Goal: Ask a question: Seek information or help from site administrators or community

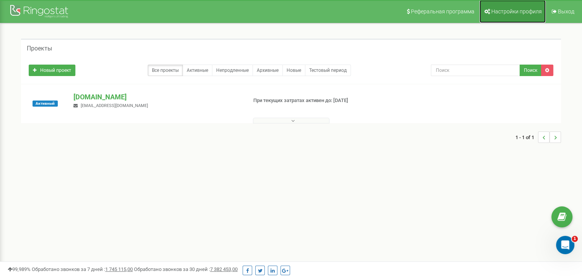
click at [519, 16] on link "Настройки профиля" at bounding box center [512, 11] width 66 height 23
click at [202, 72] on link "Активные" at bounding box center [197, 70] width 30 height 11
click at [297, 119] on button at bounding box center [291, 121] width 76 height 6
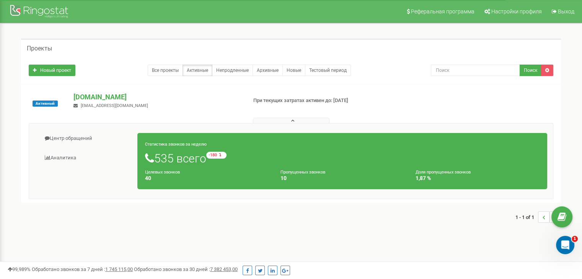
drag, startPoint x: 295, startPoint y: 170, endPoint x: 201, endPoint y: 176, distance: 93.8
click at [294, 170] on small "Пропущенных звонков" at bounding box center [302, 172] width 45 height 5
click at [158, 173] on small "Целевых звонков" at bounding box center [162, 172] width 35 height 5
click at [64, 156] on link "Аналитика" at bounding box center [86, 158] width 103 height 19
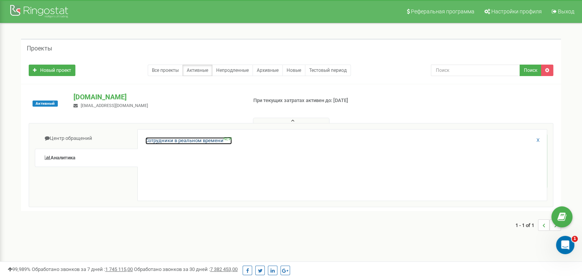
click at [159, 140] on link "Сотрудники в реальном времени NEW" at bounding box center [188, 140] width 86 height 7
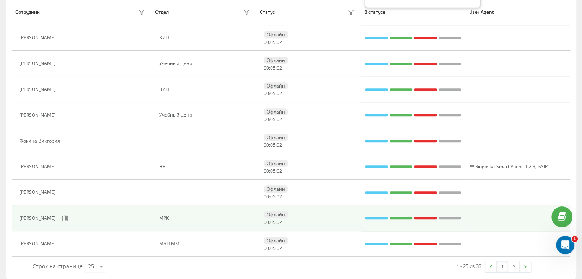
scroll to position [513, 0]
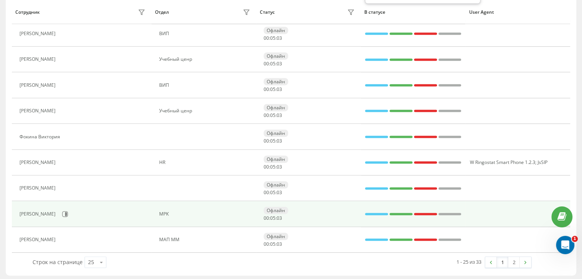
click at [38, 211] on div "Лебідь Дмитро" at bounding box center [39, 213] width 38 height 5
click at [62, 211] on icon at bounding box center [65, 214] width 6 height 6
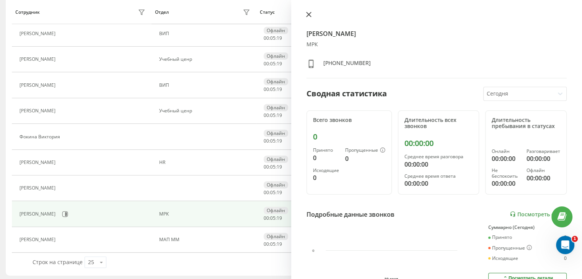
click at [309, 15] on icon at bounding box center [308, 14] width 5 height 5
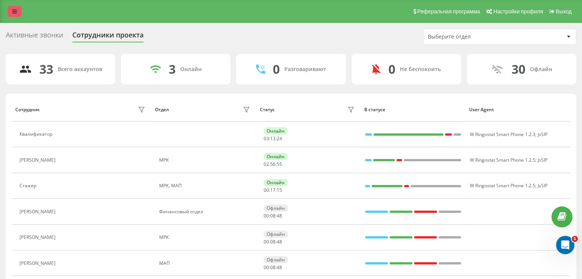
click at [11, 10] on link at bounding box center [15, 11] width 14 height 11
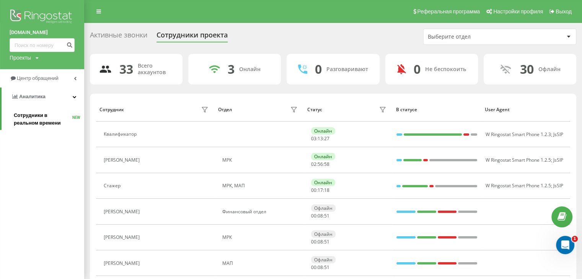
click at [24, 115] on span "Сотрудники в реальном времени" at bounding box center [43, 119] width 59 height 15
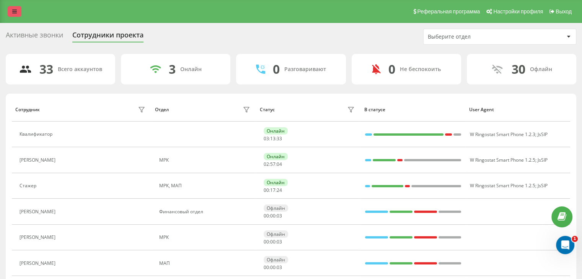
click at [8, 14] on link at bounding box center [15, 11] width 14 height 11
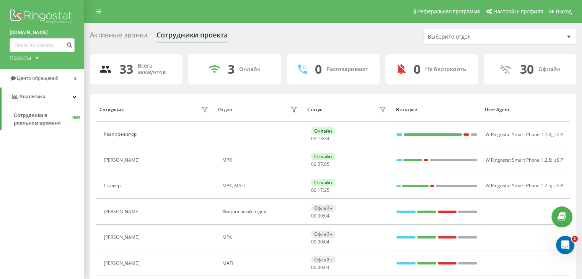
click at [36, 57] on div "Проекты smartcafe.com.ua" at bounding box center [24, 58] width 29 height 8
click at [36, 71] on link "[DOMAIN_NAME]" at bounding box center [34, 69] width 37 height 6
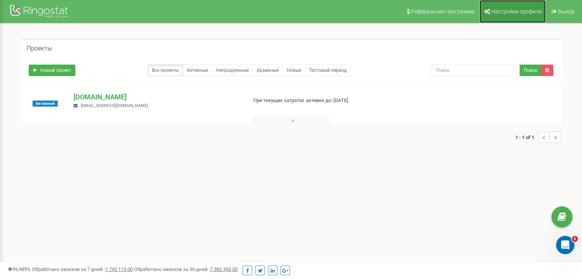
click at [514, 10] on span "Настройки профиля" at bounding box center [516, 11] width 50 height 6
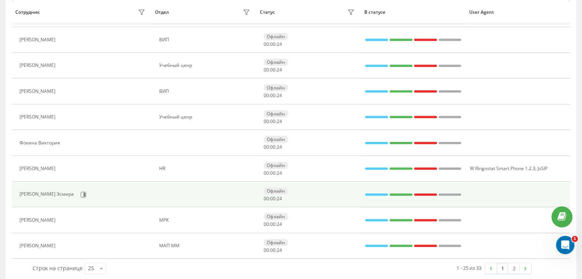
scroll to position [513, 0]
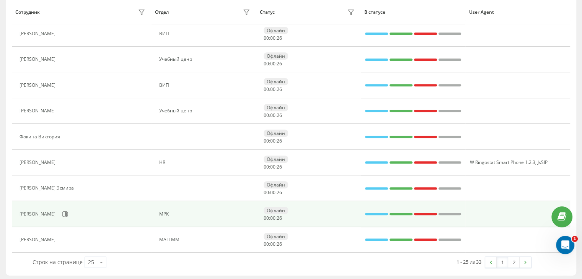
click at [50, 208] on div "[PERSON_NAME]" at bounding box center [84, 214] width 128 height 13
click at [65, 211] on icon at bounding box center [65, 214] width 6 height 6
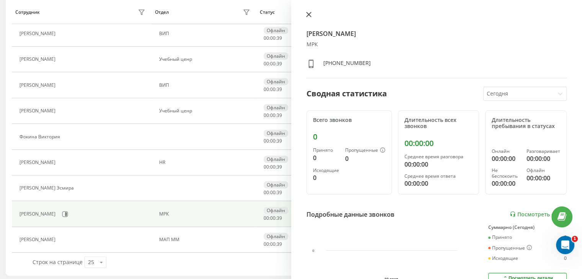
click at [306, 14] on icon at bounding box center [308, 14] width 5 height 5
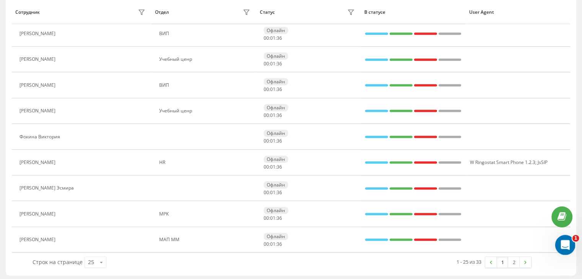
click at [555, 241] on html at bounding box center [564, 244] width 18 height 18
click at [564, 242] on icon "Открыть службу сообщений Intercom" at bounding box center [563, 244] width 5 height 6
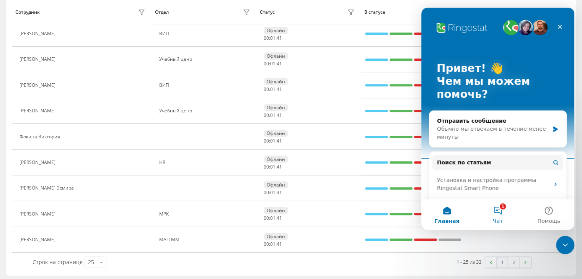
click at [498, 211] on button "1 Чат" at bounding box center [497, 214] width 51 height 31
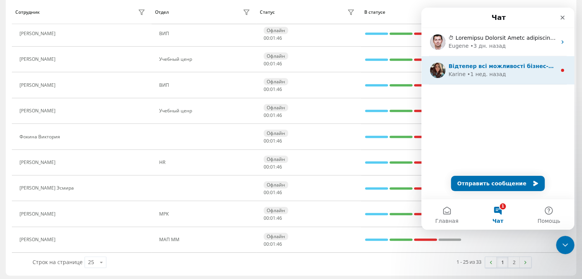
click at [476, 72] on div "• 1 нед. назад" at bounding box center [486, 74] width 39 height 8
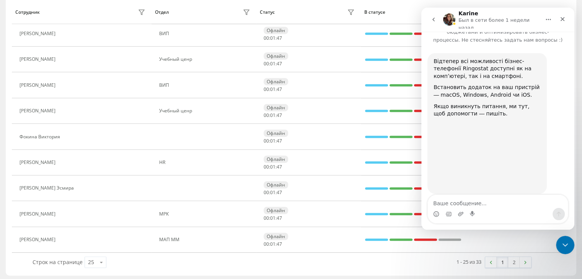
scroll to position [29, 0]
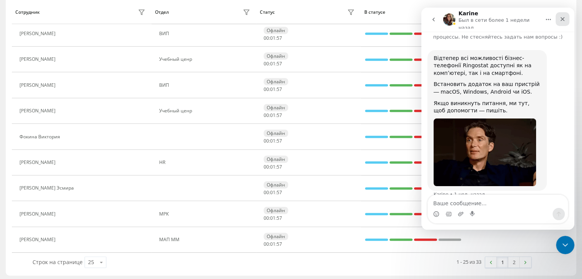
click at [560, 18] on icon "Закрыть" at bounding box center [562, 19] width 6 height 6
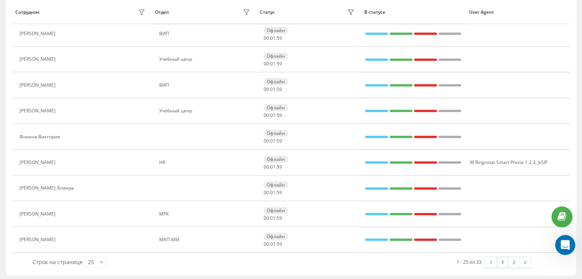
click at [560, 246] on icon "Открыть службу сообщений Intercom" at bounding box center [564, 244] width 13 height 13
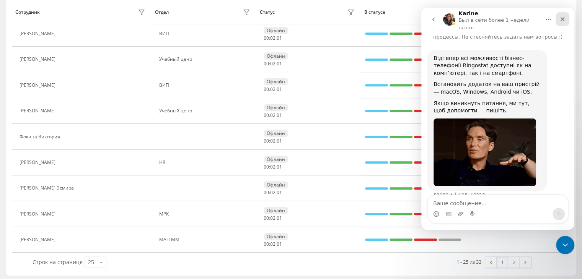
click at [562, 18] on icon "Закрыть" at bounding box center [562, 19] width 4 height 4
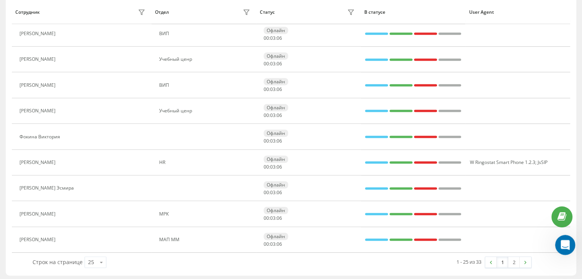
click at [562, 241] on icon "Открыть службу сообщений Intercom" at bounding box center [564, 244] width 13 height 13
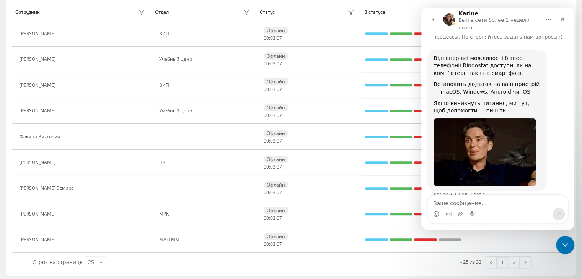
click at [432, 19] on icon "go back" at bounding box center [433, 19] width 6 height 6
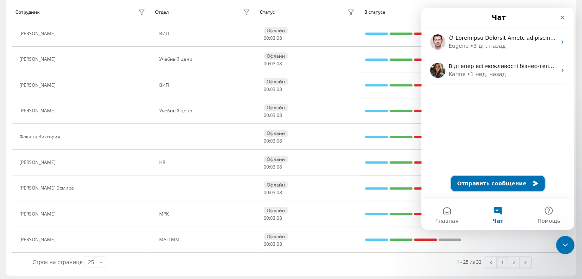
click at [500, 183] on button "Отправить сообщение" at bounding box center [498, 183] width 94 height 15
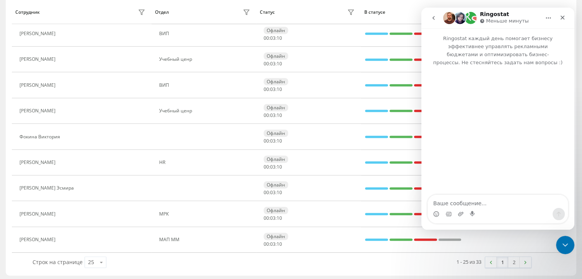
click at [446, 202] on textarea "Ваше сообщение..." at bounding box center [498, 201] width 140 height 13
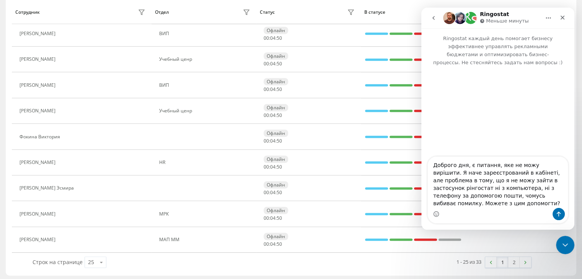
type textarea "Доброго дня, є питання, яке не можу вирішити. Я наче зареєстрований в кабінеті,…"
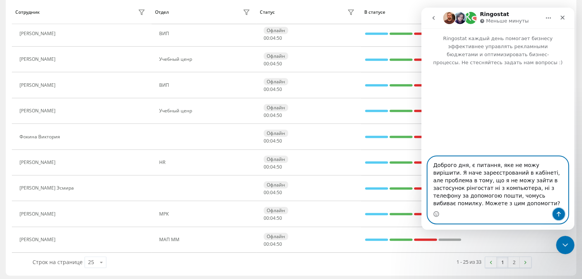
click at [558, 213] on icon "Отправить сообщение…" at bounding box center [558, 214] width 4 height 5
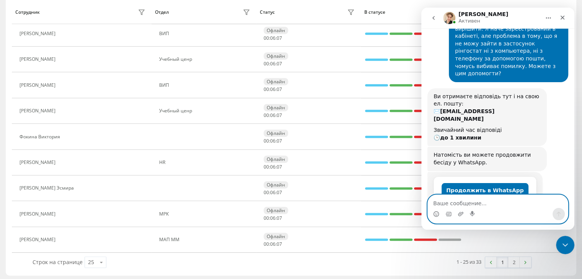
scroll to position [62, 0]
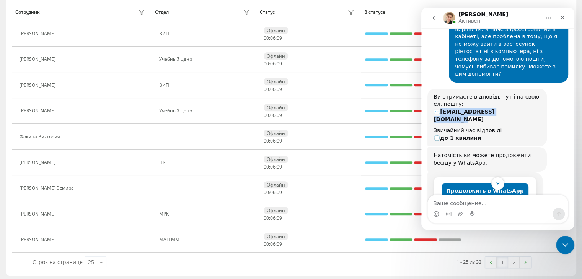
drag, startPoint x: 442, startPoint y: 98, endPoint x: 511, endPoint y: 97, distance: 68.5
click at [511, 97] on div "Ви отримаєте відповідь тут і на свою ел. пошту: ✉️ d.lebed@smartcafe.com.ua" at bounding box center [486, 108] width 107 height 30
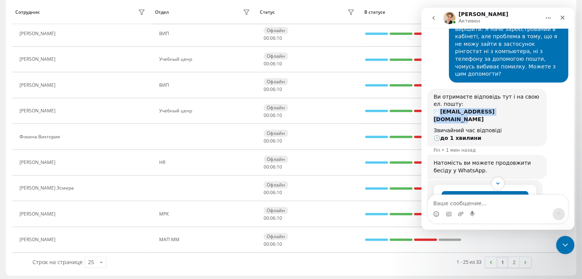
copy b "[EMAIL_ADDRESS][DOMAIN_NAME]"
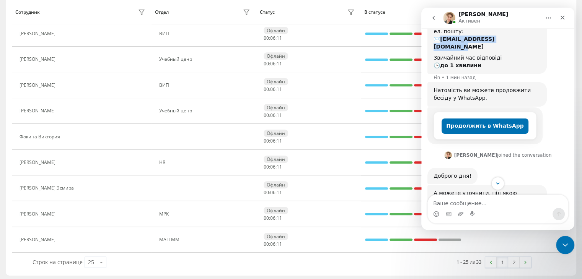
scroll to position [157, 0]
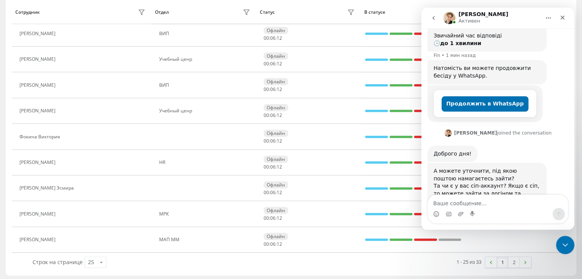
click at [447, 208] on div "Мессенджер Intercom" at bounding box center [448, 214] width 6 height 12
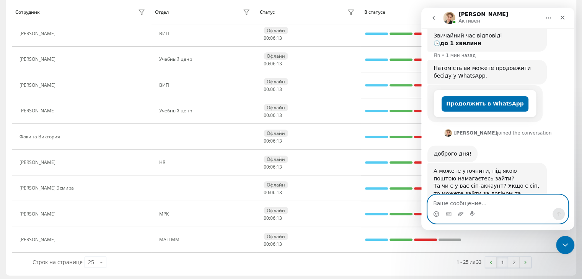
click at [446, 203] on textarea "Ваше сообщение..." at bounding box center [498, 201] width 140 height 13
paste textarea "[EMAIL_ADDRESS][DOMAIN_NAME]"
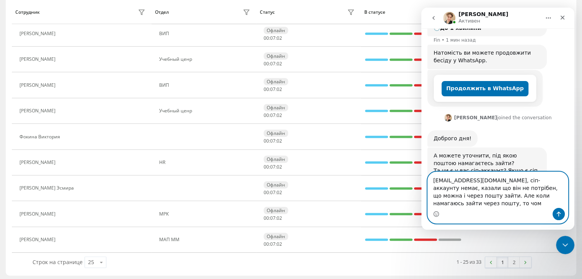
scroll to position [180, 0]
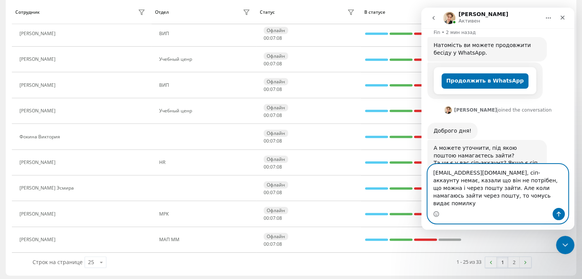
type textarea "d.lebed@smartcafe.com.ua, сіп-аккаунту немає, казали що він не потрібен, що мож…"
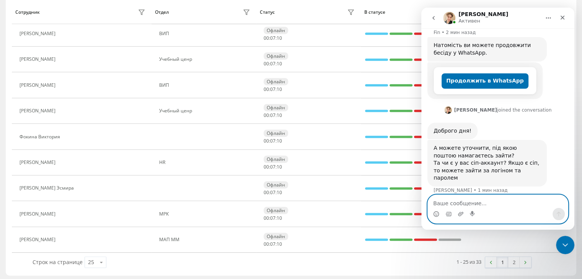
scroll to position [210, 0]
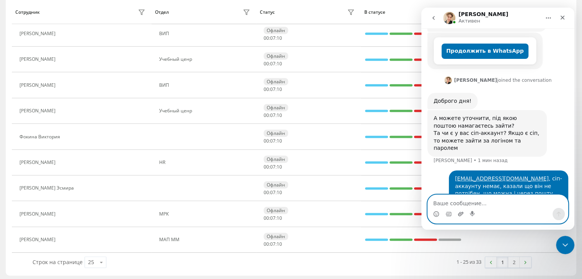
click at [459, 214] on icon "Добавить вложение" at bounding box center [460, 214] width 5 height 4
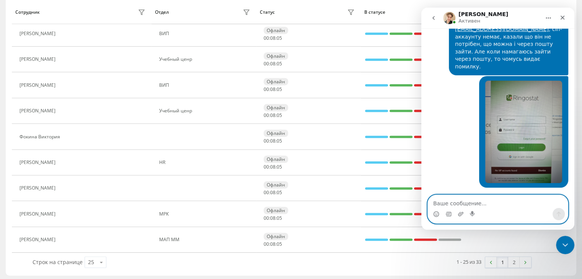
scroll to position [353, 0]
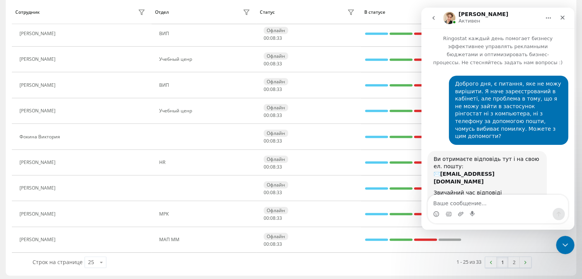
scroll to position [353, 0]
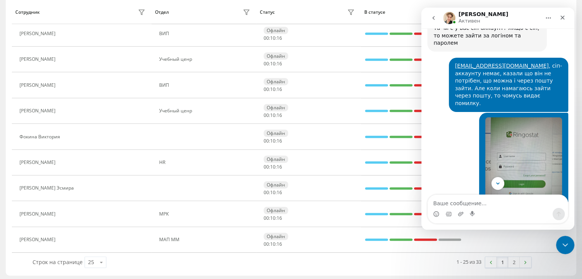
scroll to position [353, 0]
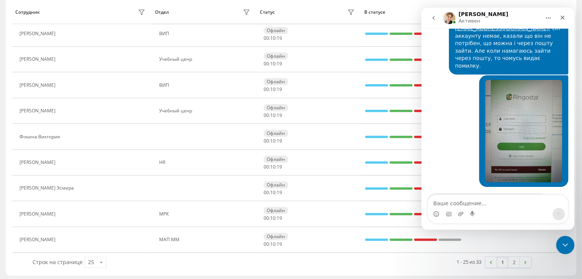
click at [463, 206] on textarea "Ваше сообщение..." at bounding box center [498, 201] width 140 height 13
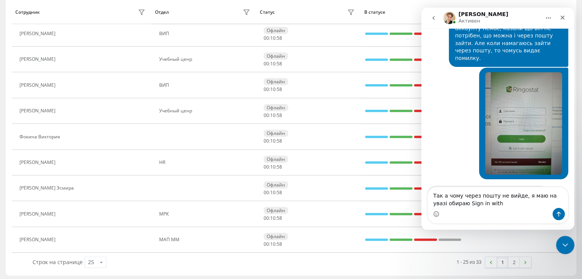
type textarea "Так а чому через пошту не вийде, я маю на увазі обираю Sign in with"
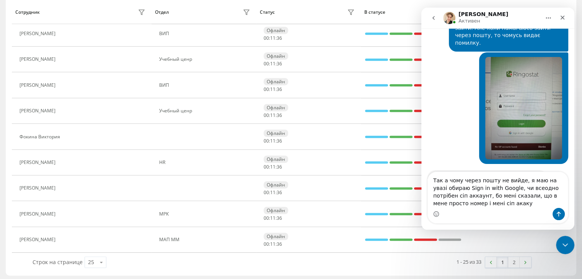
scroll to position [405, 0]
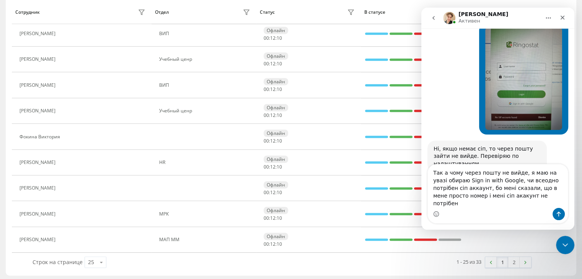
type textarea "Так а чому через пошту не вийде, я маю на увазі обираю Sign in with Google, чи …"
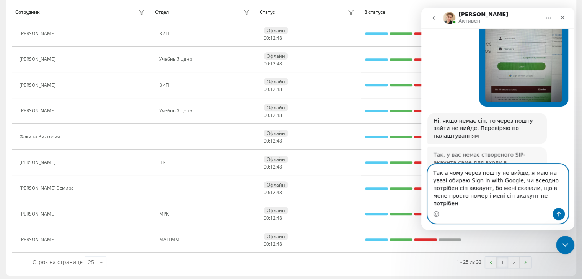
scroll to position [453, 0]
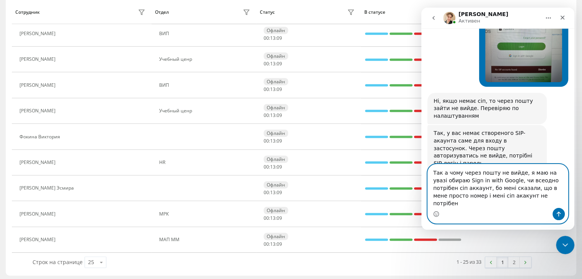
click at [509, 205] on textarea "Так а чому через пошту не вийде, я маю на увазі обираю Sign in with Google, чи …" at bounding box center [498, 186] width 140 height 44
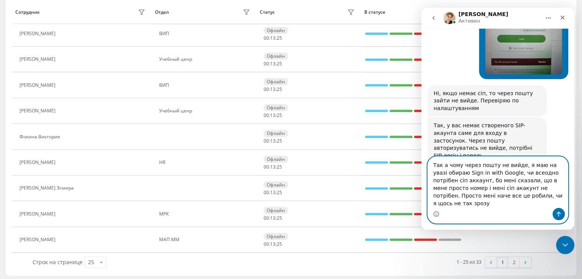
type textarea "Так а чому через пошту не вийде, я маю на увазі обираю Sign in with Google, чи …"
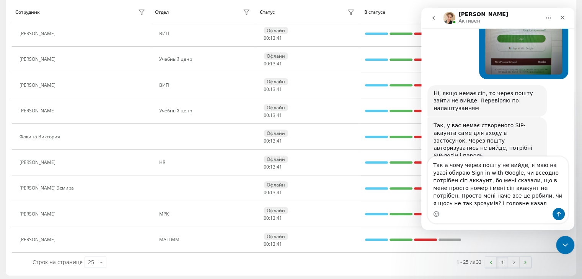
scroll to position [468, 0]
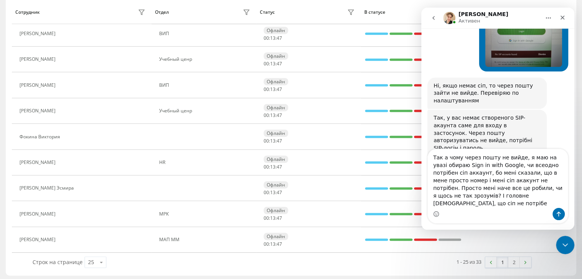
type textarea "Так а чому через пошту не вийде, я маю на увазі обираю Sign in with Google, чи …"
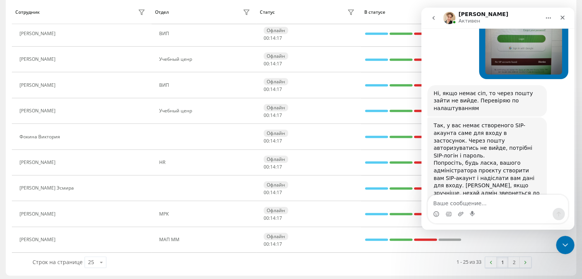
scroll to position [459, 0]
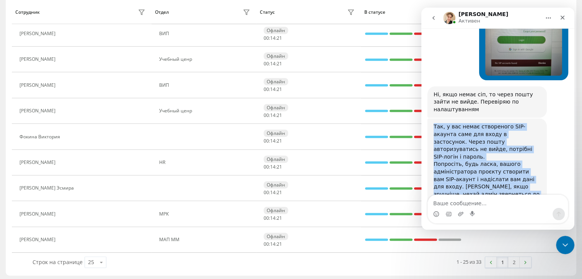
drag, startPoint x: 431, startPoint y: 78, endPoint x: 539, endPoint y: 143, distance: 125.4
click at [539, 143] on div "Так, у вас немає створеного SIP-акаунта саме для входу в застосунок. Через пошт…" at bounding box center [486, 168] width 119 height 99
copy div "Так, у вас немає створеного SIP-акаунта саме для входу в застосунок. Через пошт…"
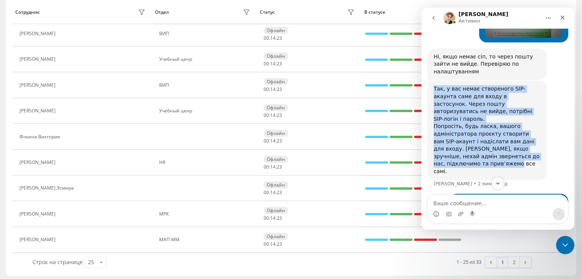
scroll to position [498, 0]
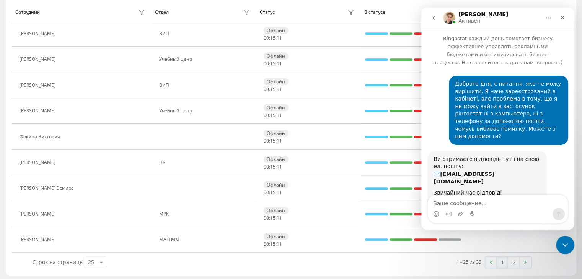
scroll to position [498, 0]
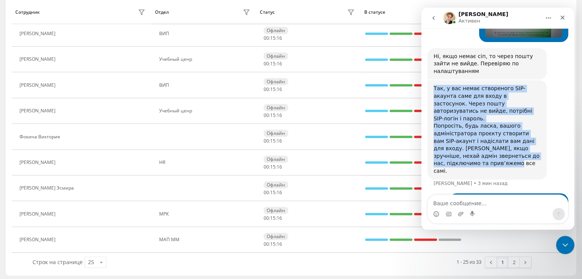
click at [553, 90] on div "Так, у вас немає створеного SIP-акаунта саме для входу в застосунок. Через пошт…" at bounding box center [497, 136] width 141 height 113
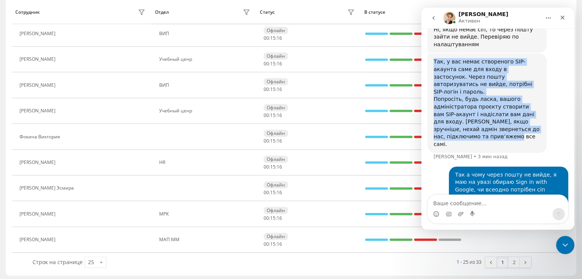
scroll to position [527, 0]
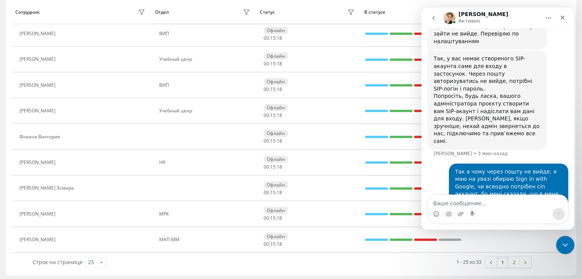
click at [436, 164] on div "Так а чому через пошту не вийде, я маю на увазі обираю Sign in with Google, чи …" at bounding box center [497, 207] width 141 height 86
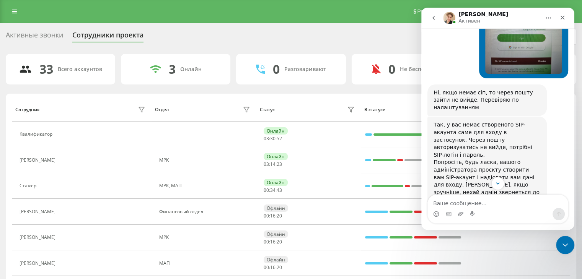
scroll to position [498, 0]
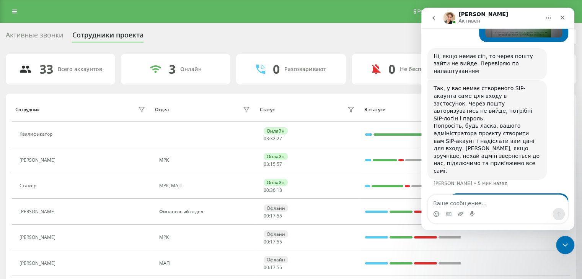
scroll to position [527, 0]
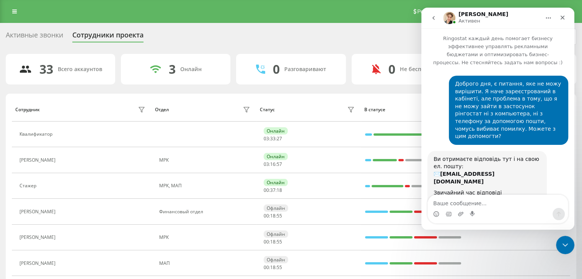
scroll to position [527, 0]
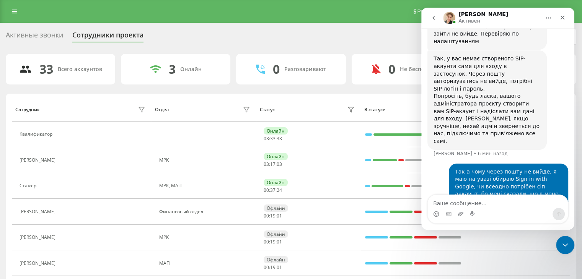
click at [260, 37] on div "Активные звонки Сотрудники проекта Выберите отдел" at bounding box center [291, 37] width 570 height 16
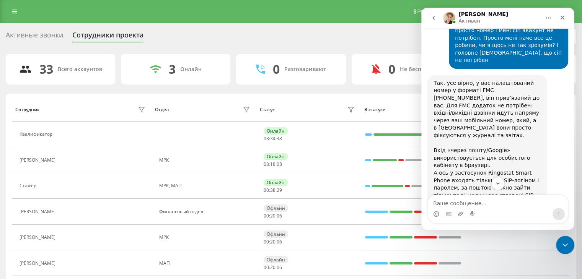
scroll to position [701, 0]
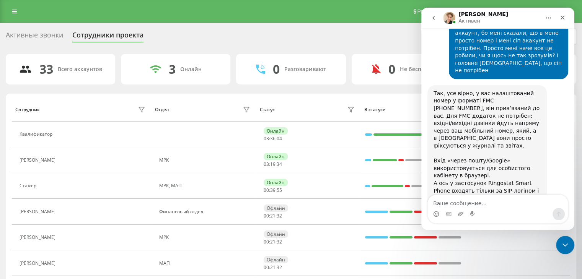
scroll to position [701, 0]
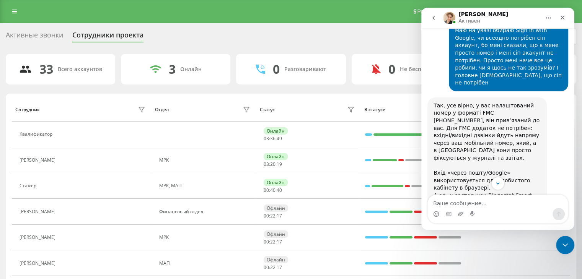
scroll to position [701, 0]
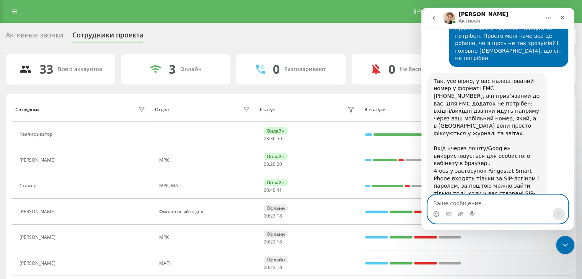
click at [465, 202] on textarea "Ваше сообщение..." at bounding box center [498, 201] width 140 height 13
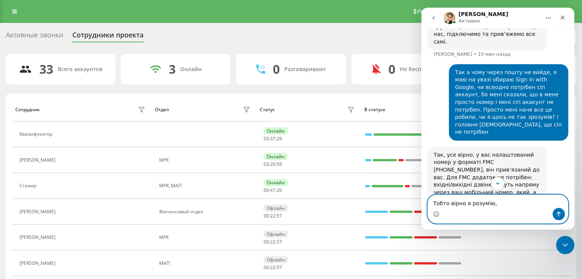
scroll to position [624, 0]
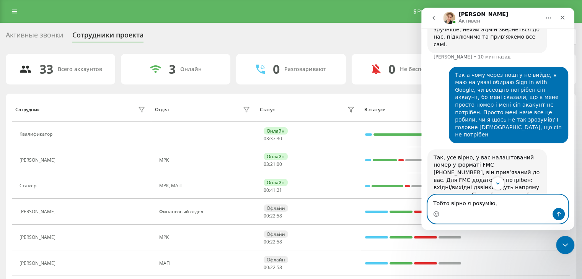
type textarea "Тобто вірно я розумію,"
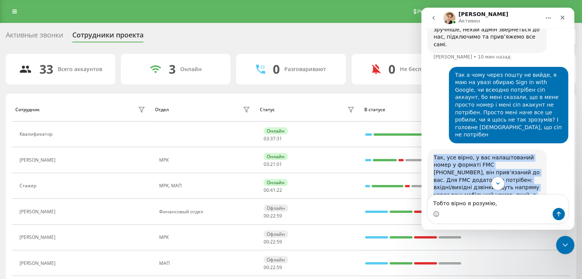
drag, startPoint x: 433, startPoint y: 75, endPoint x: 485, endPoint y: 119, distance: 68.1
click at [485, 150] on div "Так, усе вірно, у вас налаштований номер у форматі FMC +380634622082, він прив’…" at bounding box center [486, 255] width 119 height 211
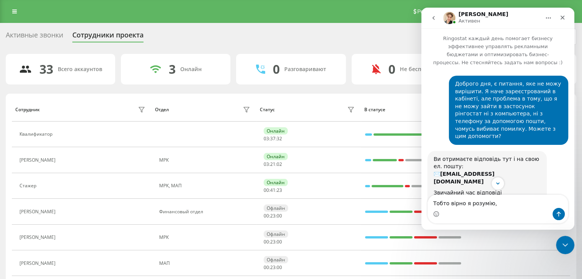
scroll to position [624, 0]
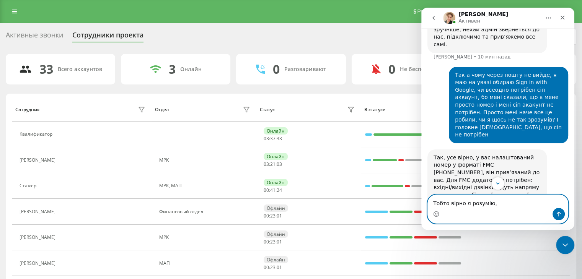
click at [504, 202] on textarea "Тобто вірно я розумію," at bounding box center [498, 201] width 140 height 13
paste textarea "Так, у вас немає створеного SIP-акаунта саме для входу в застосунок. Через пошт…"
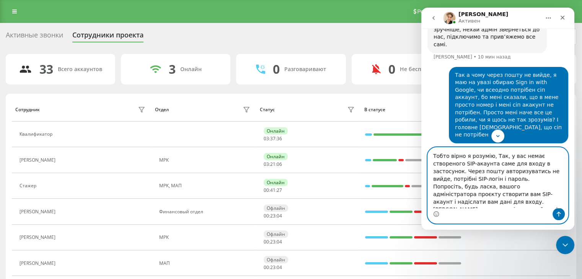
scroll to position [14, 0]
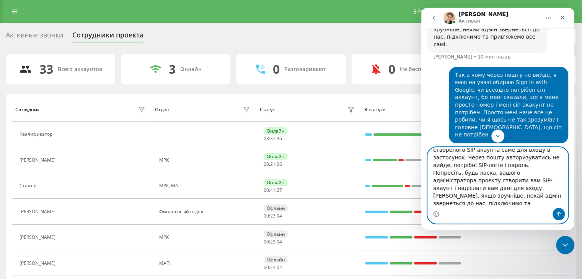
drag, startPoint x: 492, startPoint y: 155, endPoint x: 516, endPoint y: 214, distance: 63.8
click at [516, 214] on div "Тобто вірно я розумію, Так, у вас немає створеного SIP-акаунта саме для входу в…" at bounding box center [498, 186] width 140 height 76
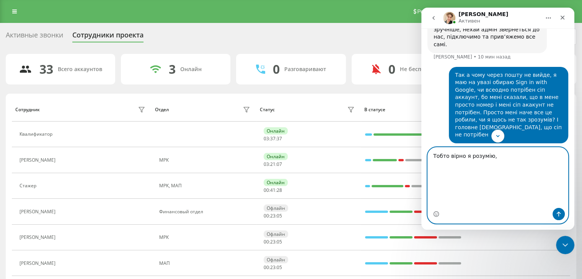
scroll to position [0, 0]
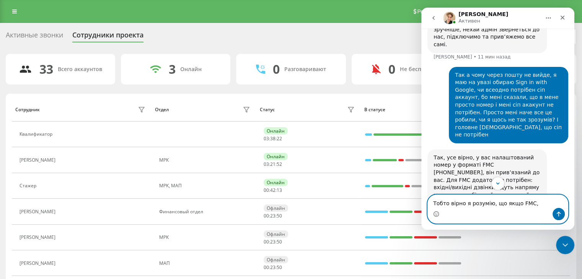
click at [533, 203] on textarea "Тобто вірно я розумію, що якщо FMC," at bounding box center [498, 201] width 140 height 13
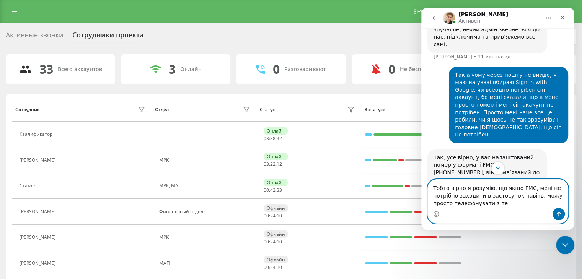
type textarea "Тобто вірно я розумію, що якщо FMC, мені не потрібно заходити в застосунок наві…"
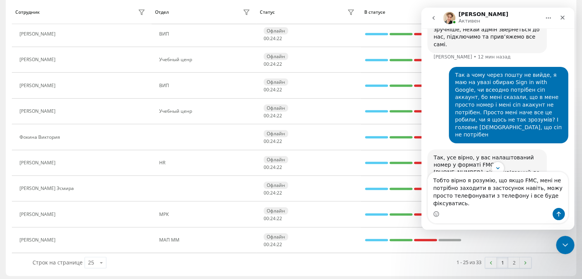
scroll to position [513, 0]
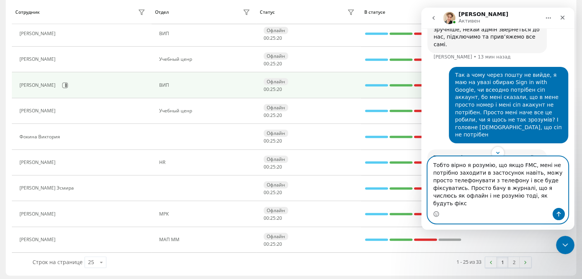
type textarea "Тобто вірно я розумію, що якщо FMC, мені не потрібно заходити в застосунок наві…"
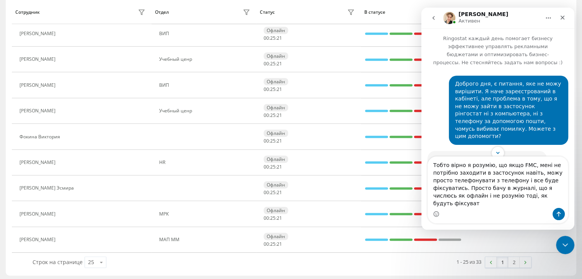
scroll to position [624, 0]
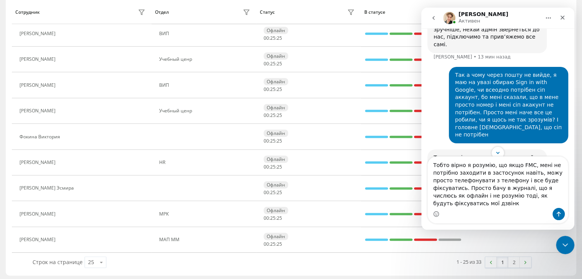
type textarea "Тобто вірно я розумію, що якщо FMC, мені не потрібно заходити в застосунок наві…"
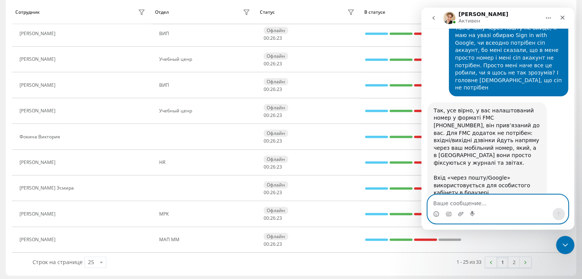
scroll to position [654, 0]
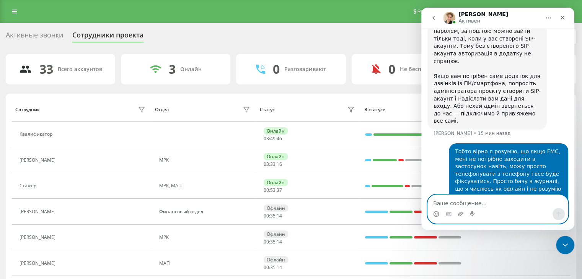
scroll to position [856, 0]
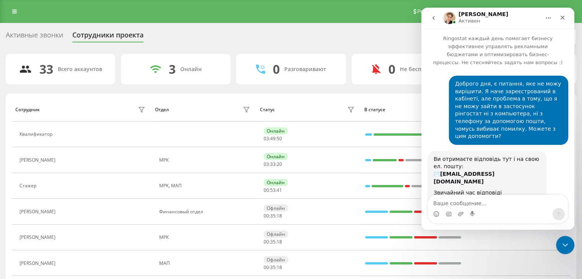
scroll to position [856, 0]
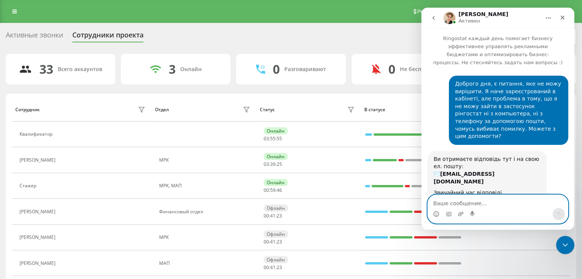
scroll to position [856, 0]
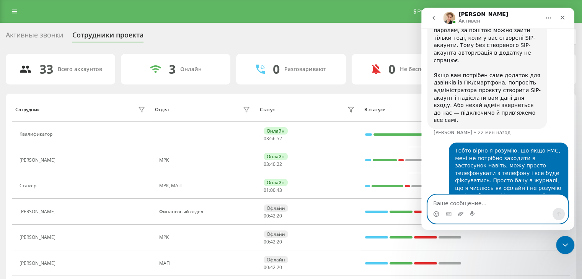
click at [454, 200] on textarea "Ваше сообщение..." at bounding box center [498, 201] width 140 height 13
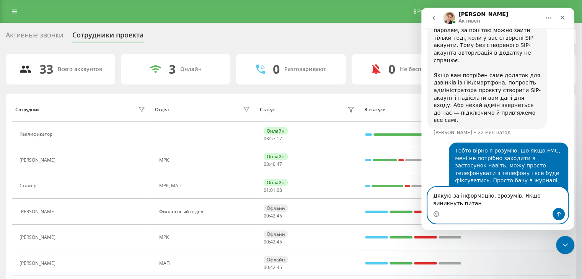
scroll to position [864, 0]
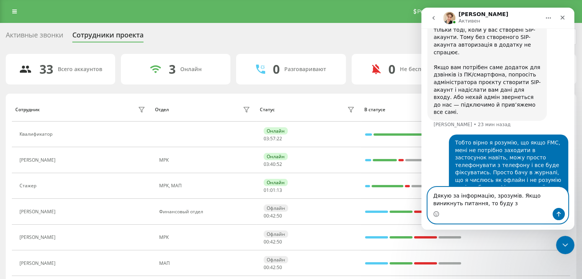
type textarea "Дякую за інформацію, зрозумів. Якщо виникнуть питання, то буду зв"
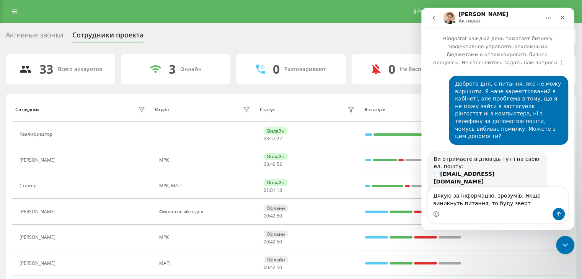
scroll to position [864, 0]
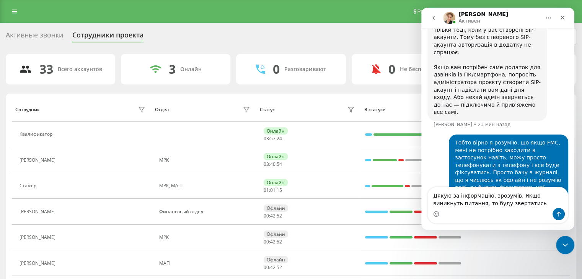
type textarea "Дякую за інформацію, зрозумів. Якщо виникнуть питання, то буду звертатись."
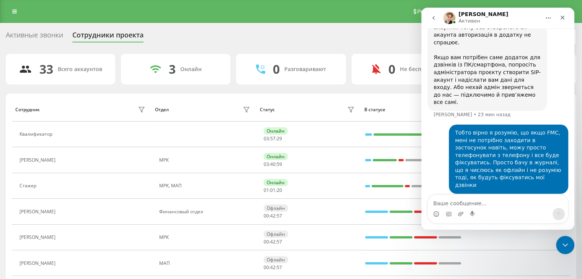
click at [232, 29] on div "Активные звонки Сотрудники проекта Выберите отдел" at bounding box center [291, 37] width 570 height 16
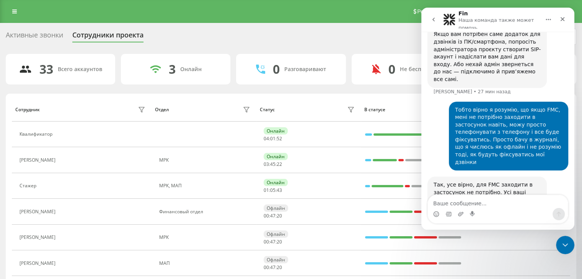
scroll to position [964, 0]
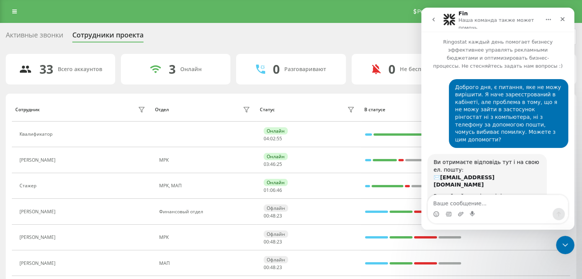
scroll to position [1098, 0]
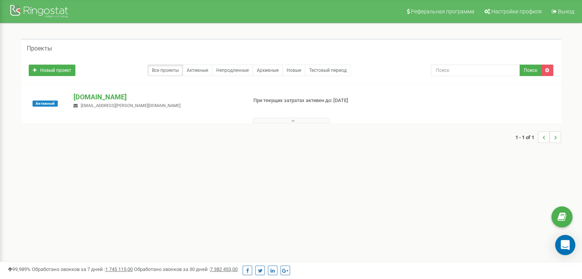
click at [564, 244] on icon "Open Intercom Messenger" at bounding box center [564, 245] width 9 height 10
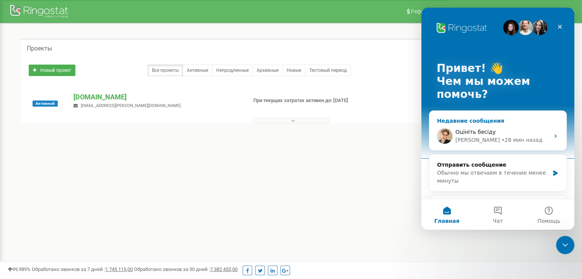
click at [486, 121] on div "Недавние сообщения" at bounding box center [498, 121] width 122 height 8
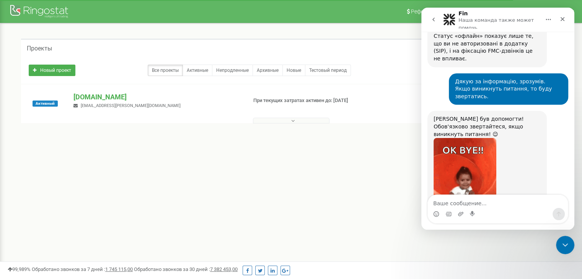
scroll to position [1075, 0]
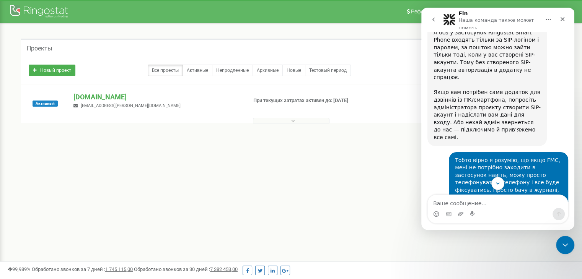
scroll to position [942, 0]
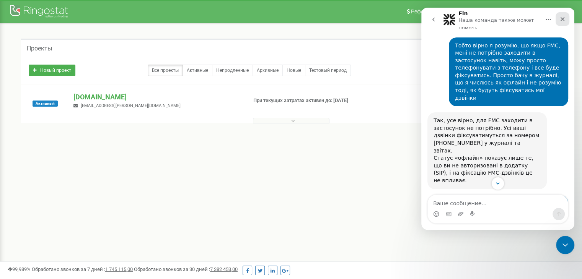
click at [561, 19] on icon "Закрыть" at bounding box center [562, 19] width 6 height 6
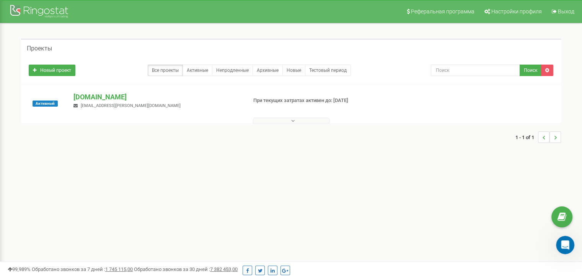
scroll to position [1095, 0]
